Goal: Information Seeking & Learning: Understand process/instructions

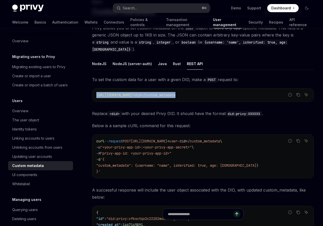
scroll to position [41, 0]
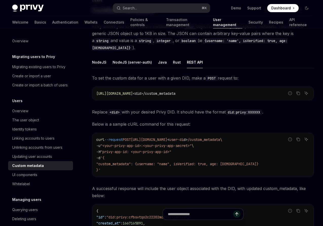
click at [121, 162] on span ""custom_metadata": {username: "name", isVerified: true, age: [DEMOGRAPHIC_DATA]}" at bounding box center [177, 164] width 162 height 5
copy span "custom_metadata"
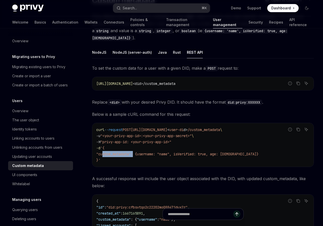
scroll to position [0, 0]
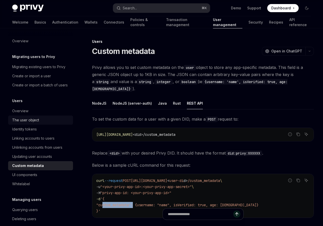
click at [19, 121] on div "The user object" at bounding box center [25, 120] width 27 height 6
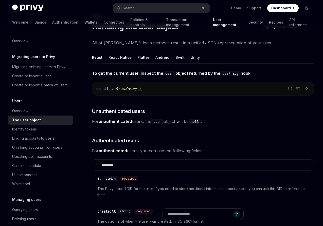
scroll to position [23, 0]
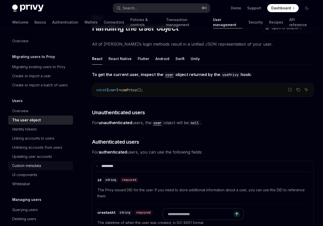
click at [32, 165] on div "Custom metadata" at bounding box center [26, 166] width 29 height 6
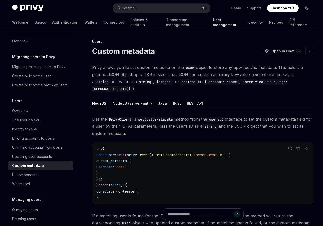
click at [190, 98] on div "REST API" at bounding box center [195, 103] width 16 height 12
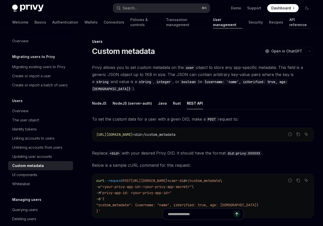
click at [289, 22] on link "API reference" at bounding box center [300, 22] width 22 height 12
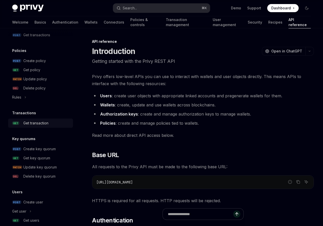
scroll to position [307, 0]
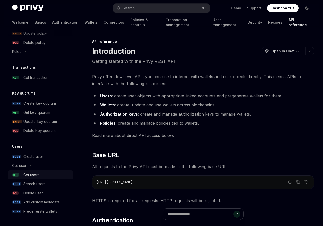
click at [30, 177] on div "Get users" at bounding box center [31, 175] width 16 height 6
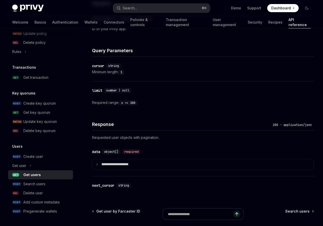
scroll to position [264, 0]
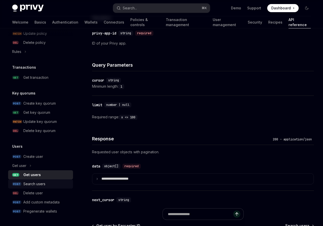
click at [32, 184] on div "Search users" at bounding box center [34, 184] width 22 height 6
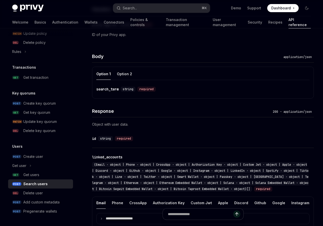
scroll to position [275, 0]
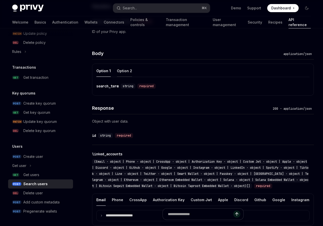
click at [127, 72] on div "Option 2" at bounding box center [124, 71] width 15 height 12
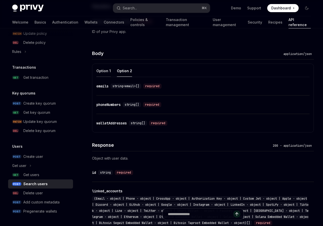
click at [102, 71] on div "Option 1" at bounding box center [103, 71] width 14 height 12
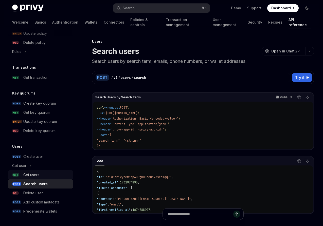
click at [30, 174] on div "Get users" at bounding box center [31, 175] width 16 height 6
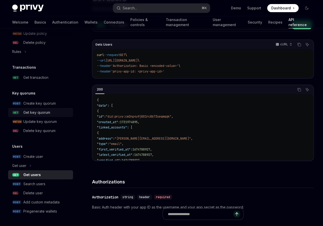
scroll to position [53, 0]
click at [33, 186] on div "Search users" at bounding box center [34, 184] width 22 height 6
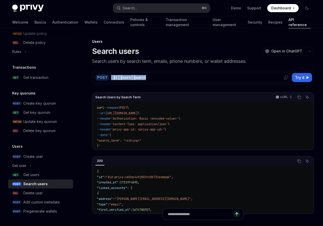
drag, startPoint x: 147, startPoint y: 77, endPoint x: 111, endPoint y: 78, distance: 36.0
click at [111, 78] on div "/ v1 / users / search" at bounding box center [199, 77] width 177 height 5
copy div "/ v1 / users / search"
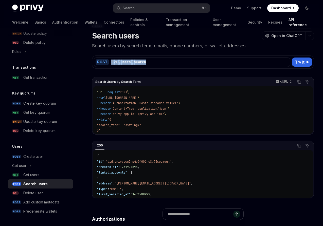
scroll to position [16, 0]
drag, startPoint x: 101, startPoint y: 102, endPoint x: 189, endPoint y: 113, distance: 88.8
click at [189, 113] on code "curl --request POST \ --url [URL][DOMAIN_NAME] \ --header 'Authorization: Basic…" at bounding box center [203, 111] width 212 height 44
copy code "--header 'Authorization: Basic <encoded-value>' \ --header 'Content-Type: appli…"
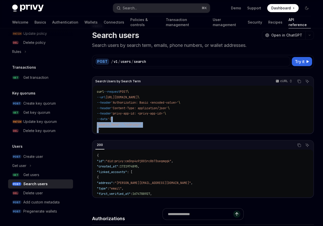
drag, startPoint x: 115, startPoint y: 119, endPoint x: 98, endPoint y: 130, distance: 20.0
click at [98, 130] on code "curl --request POST \ --url [URL][DOMAIN_NAME] \ --header 'Authorization: Basic…" at bounding box center [203, 111] width 212 height 44
copy code "{ "search_term": "<string>" }"
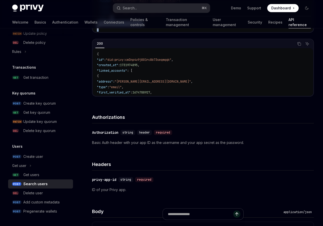
scroll to position [0, 0]
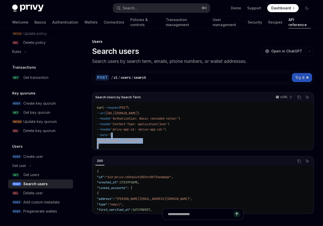
click at [303, 77] on span "Try it" at bounding box center [300, 77] width 10 height 6
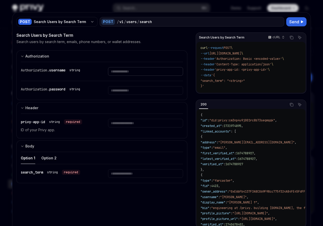
click at [135, 71] on input "Enter username" at bounding box center [145, 71] width 75 height 9
click at [133, 91] on input "Enter password" at bounding box center [145, 90] width 75 height 9
click at [133, 71] on input "Enter username" at bounding box center [145, 71] width 75 height 9
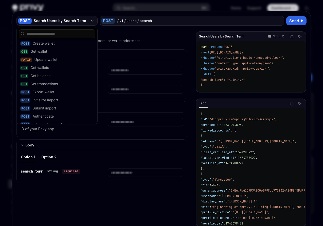
click at [93, 21] on icon "button" at bounding box center [92, 21] width 4 height 4
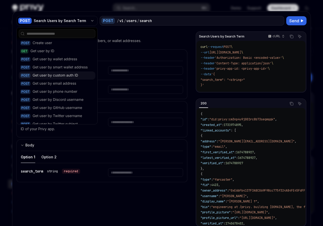
scroll to position [420, 0]
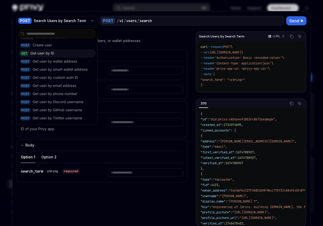
click at [45, 54] on div "Get user by ID" at bounding box center [42, 53] width 24 height 5
type textarea "*"
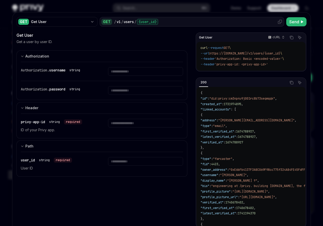
click at [281, 23] on icon at bounding box center [280, 22] width 4 height 4
click at [291, 85] on icon "Copy the contents from the code block" at bounding box center [291, 83] width 4 height 4
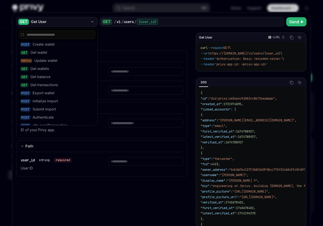
click at [94, 21] on icon "button" at bounding box center [92, 22] width 4 height 4
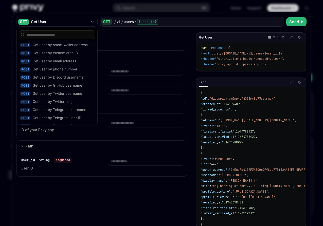
scroll to position [493, 0]
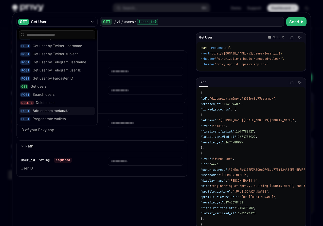
click at [39, 112] on div "Add custom metadata" at bounding box center [50, 110] width 37 height 5
type textarea "*"
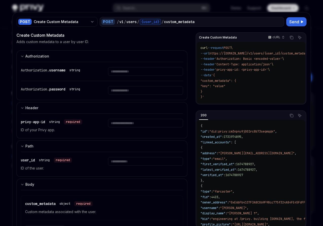
scroll to position [492, 0]
